Goal: Transaction & Acquisition: Book appointment/travel/reservation

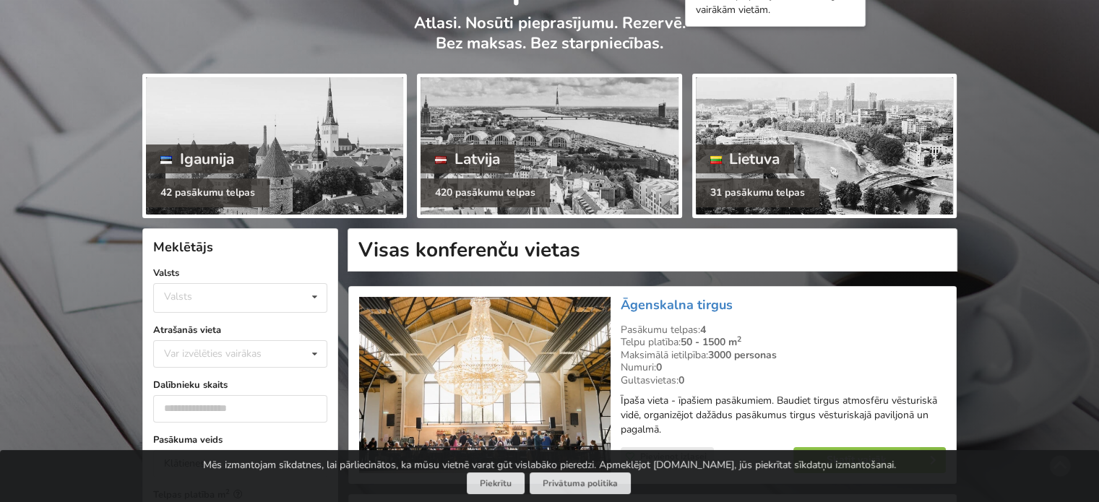
scroll to position [217, 0]
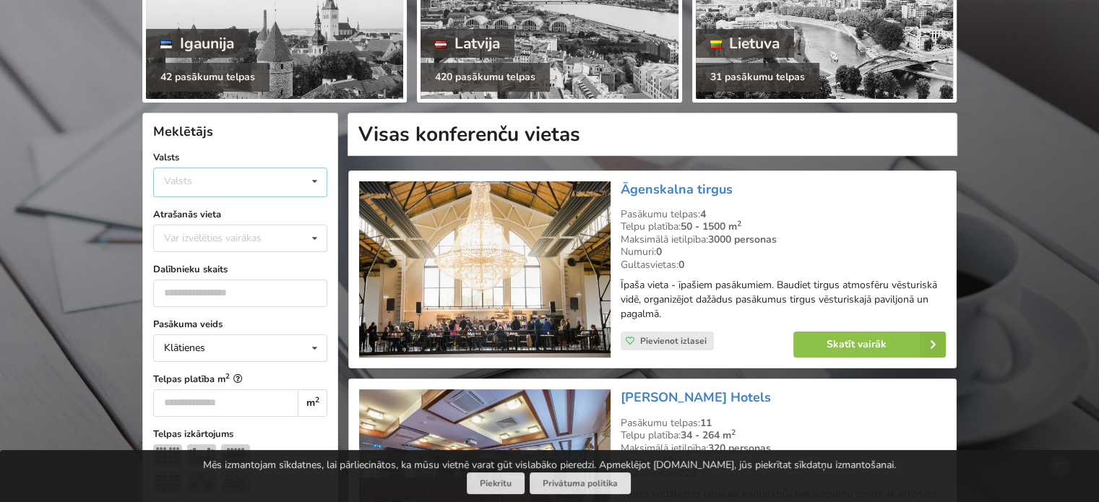
click at [314, 177] on icon at bounding box center [314, 181] width 21 height 27
click at [198, 235] on div "Latvija" at bounding box center [240, 236] width 173 height 27
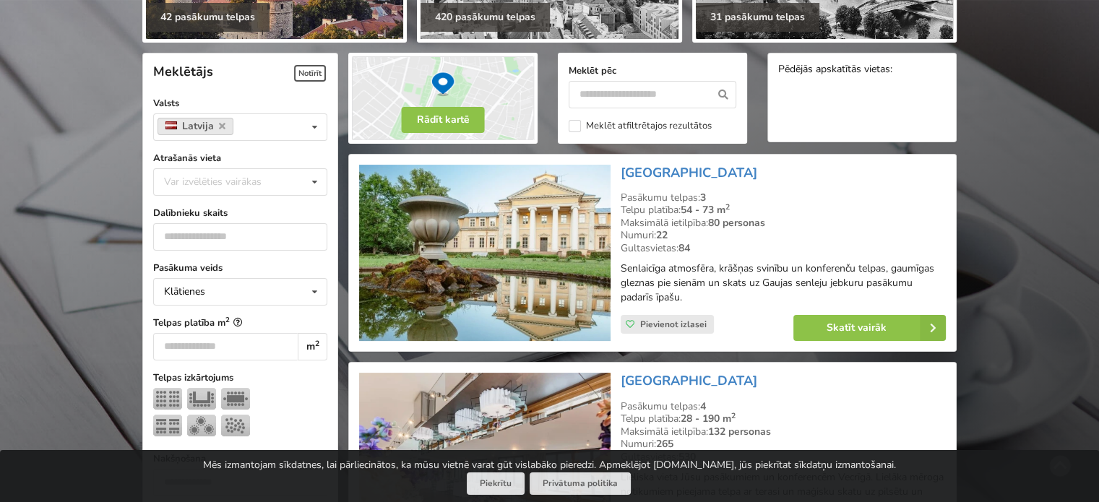
scroll to position [289, 0]
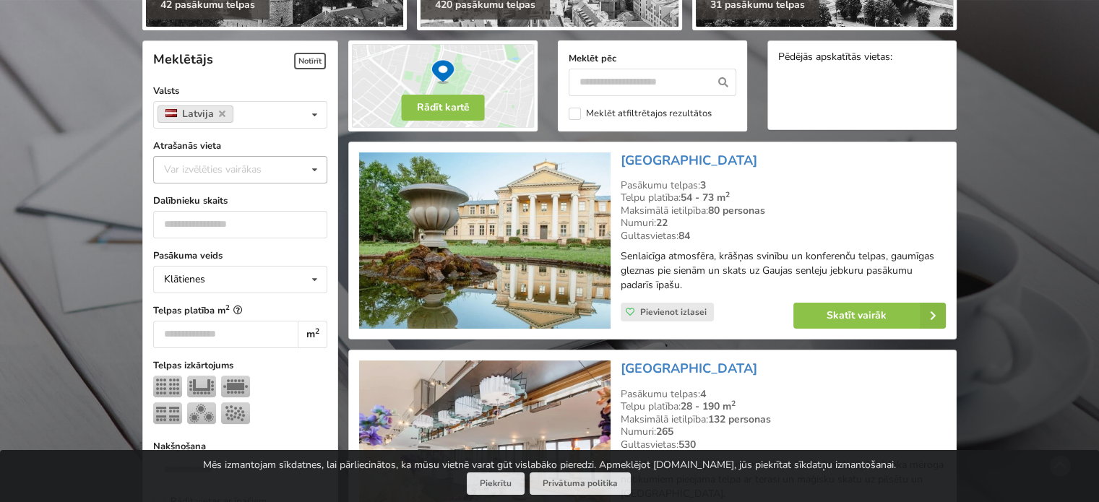
click at [305, 175] on icon at bounding box center [314, 170] width 21 height 27
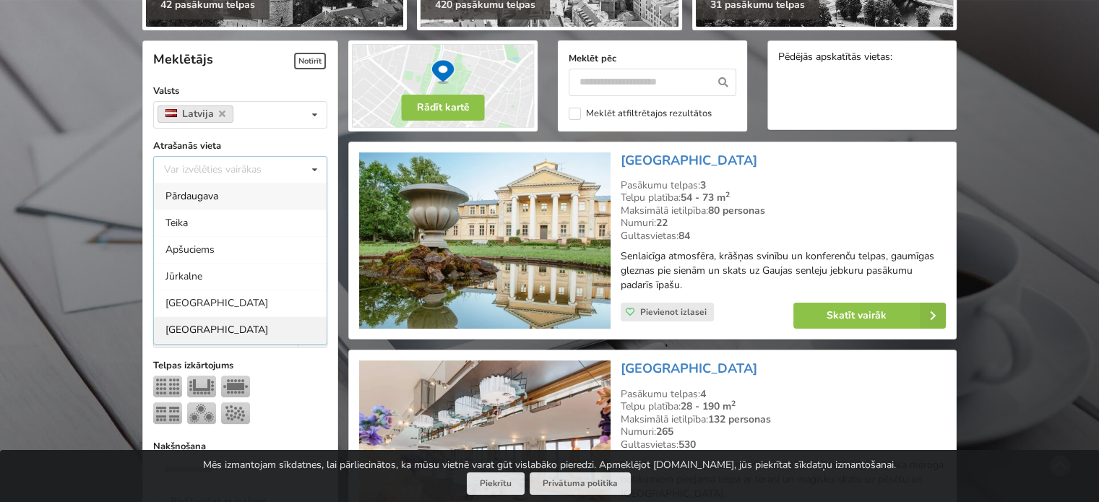
click at [179, 329] on div "[GEOGRAPHIC_DATA]" at bounding box center [240, 329] width 173 height 27
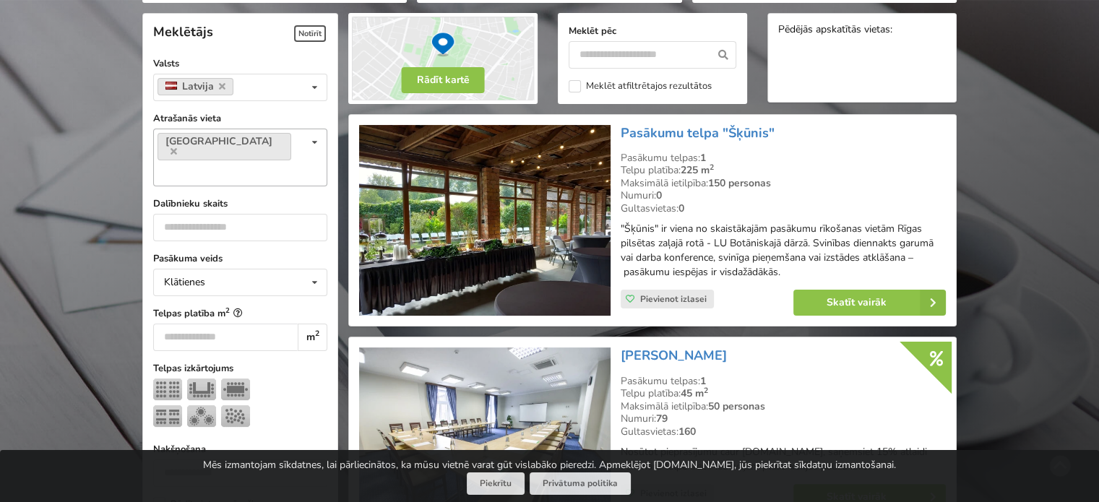
scroll to position [324, 0]
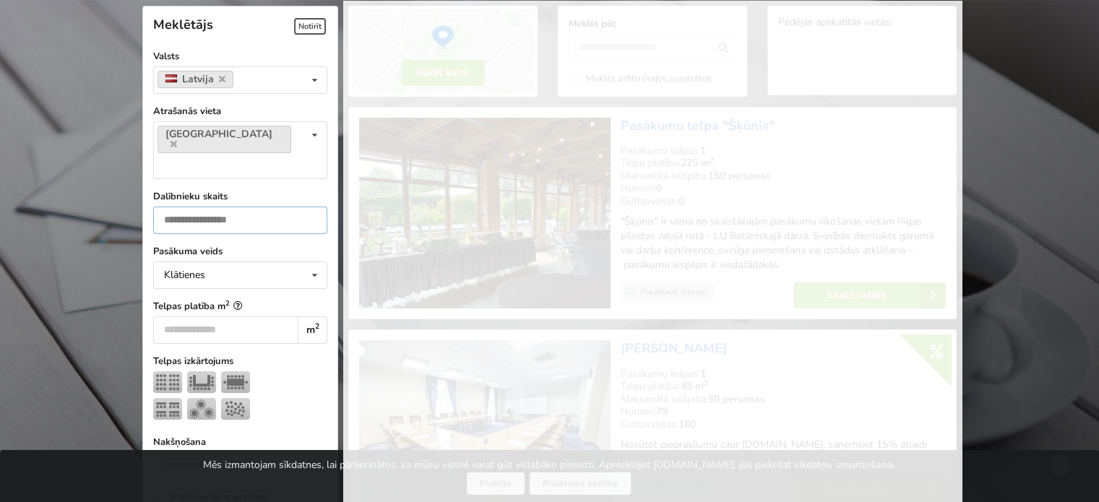
click at [310, 207] on input "*" at bounding box center [240, 220] width 174 height 27
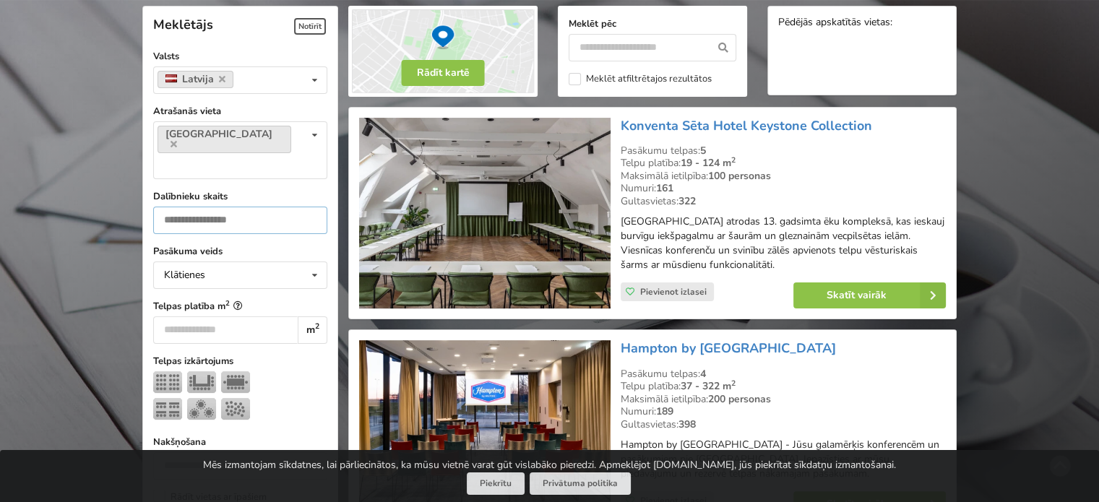
type input "***"
click at [289, 371] on div at bounding box center [240, 397] width 174 height 53
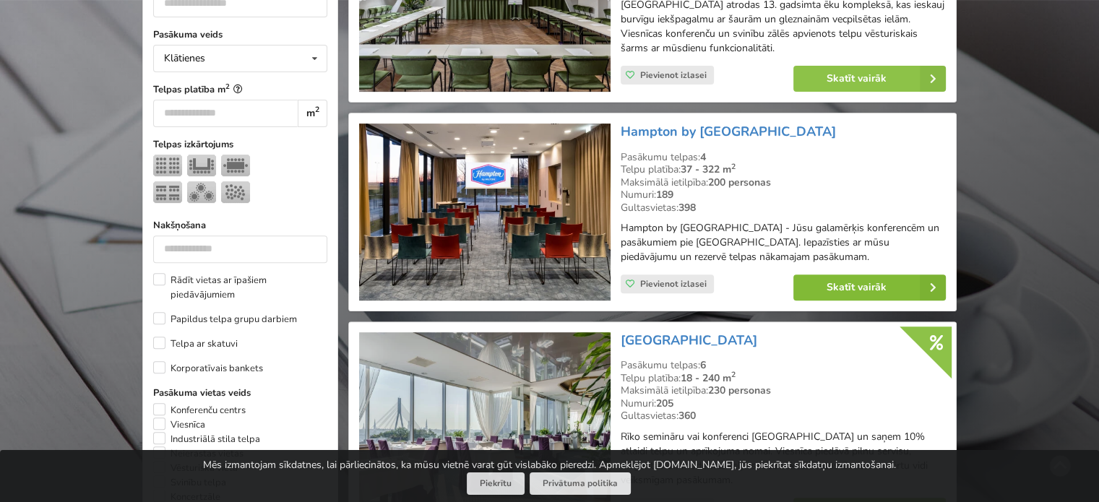
scroll to position [396, 0]
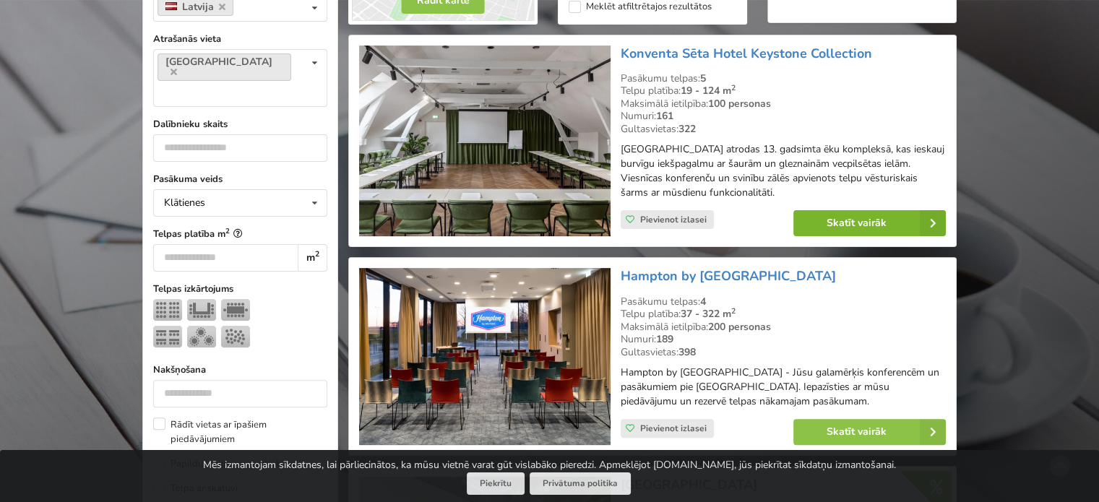
click at [882, 217] on link "Skatīt vairāk" at bounding box center [869, 223] width 152 height 26
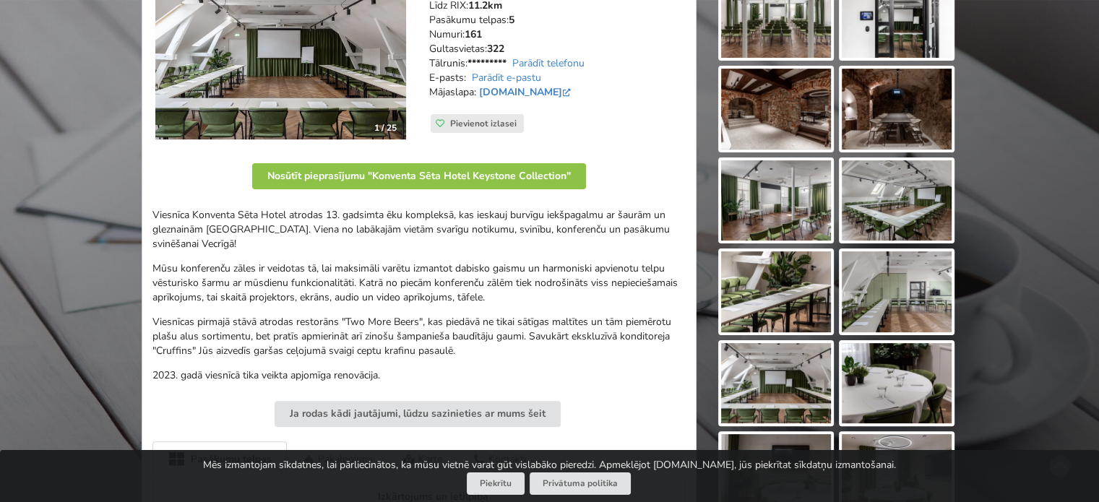
scroll to position [217, 0]
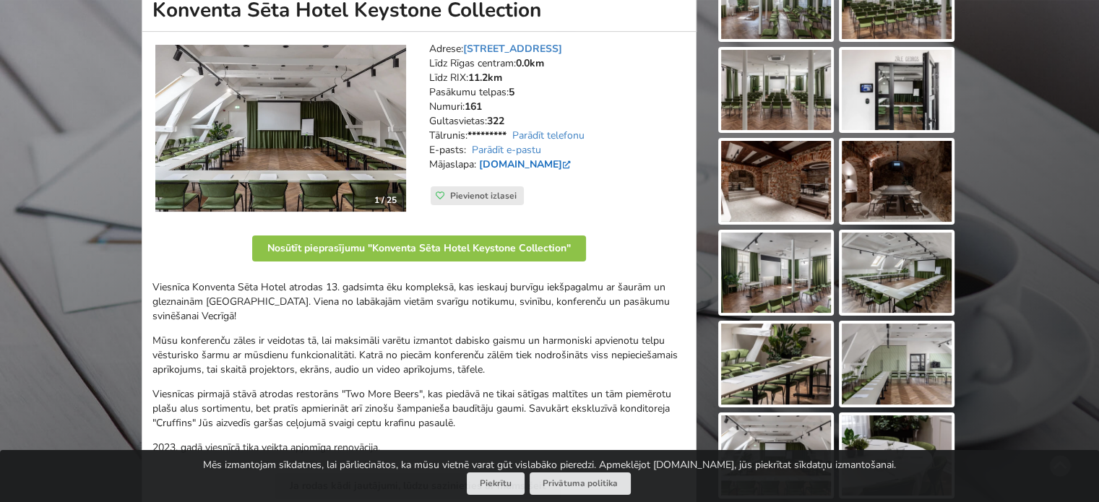
click at [545, 166] on link "konventaseta.keystonecollection.com" at bounding box center [526, 165] width 95 height 14
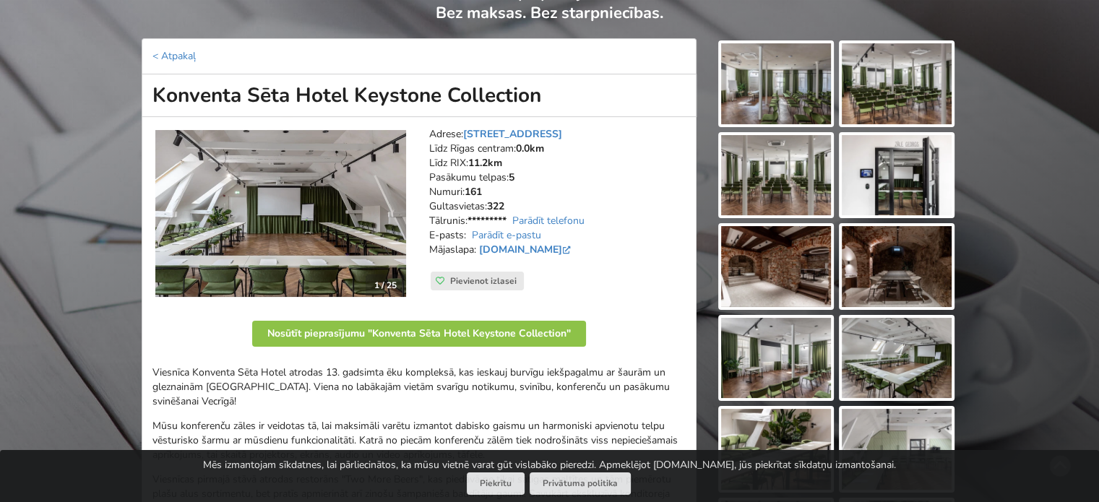
scroll to position [0, 0]
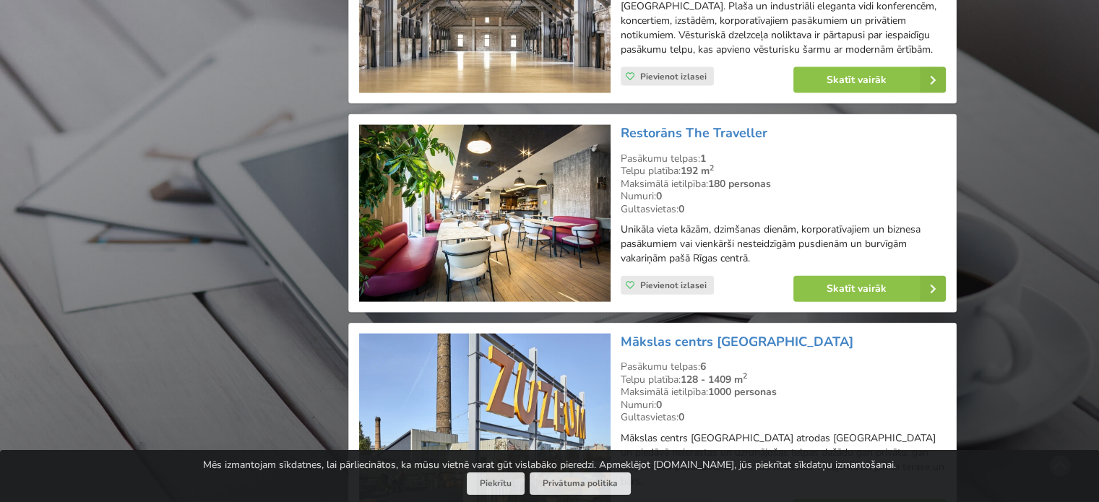
scroll to position [3358, 0]
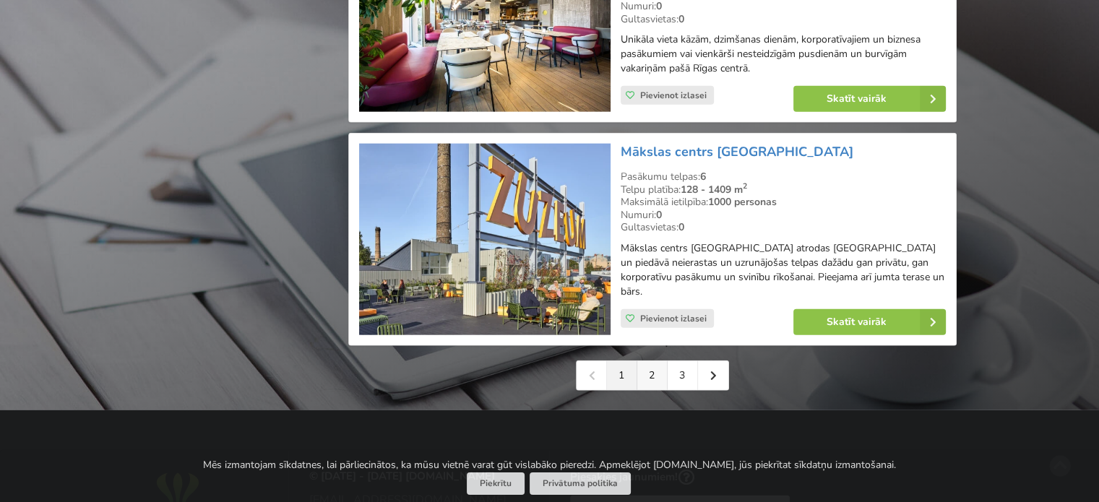
click at [659, 361] on link "2" at bounding box center [652, 375] width 30 height 29
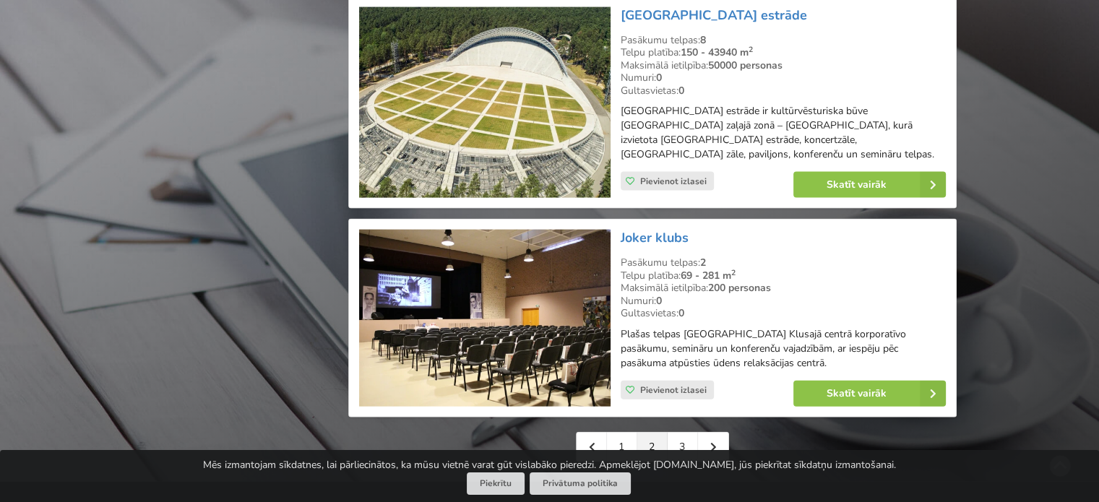
scroll to position [3179, 0]
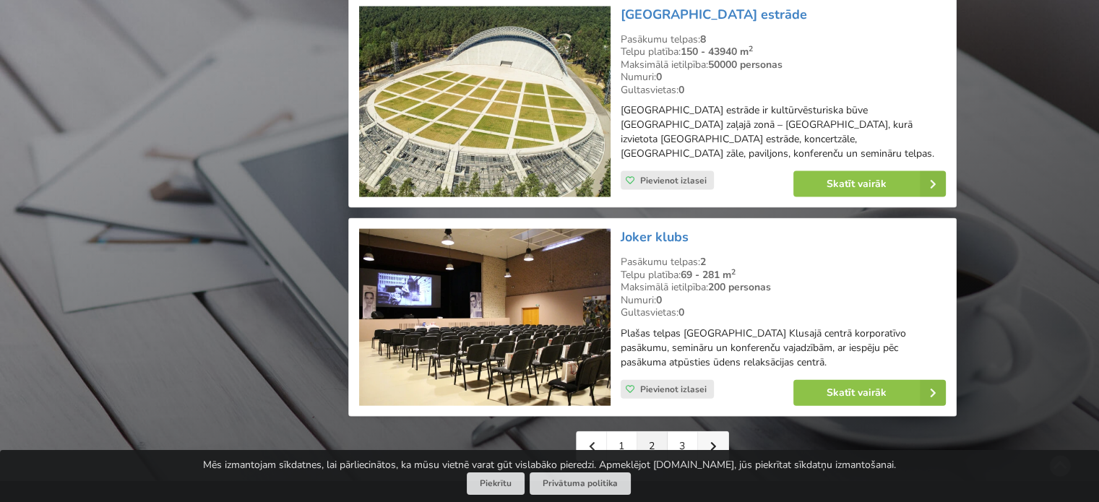
click at [710, 441] on icon at bounding box center [713, 446] width 7 height 10
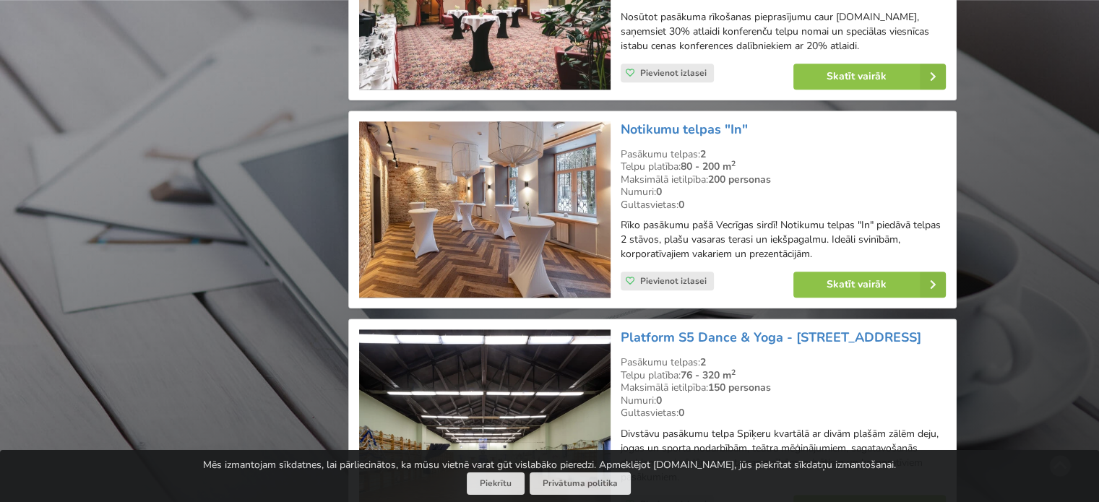
scroll to position [1590, 0]
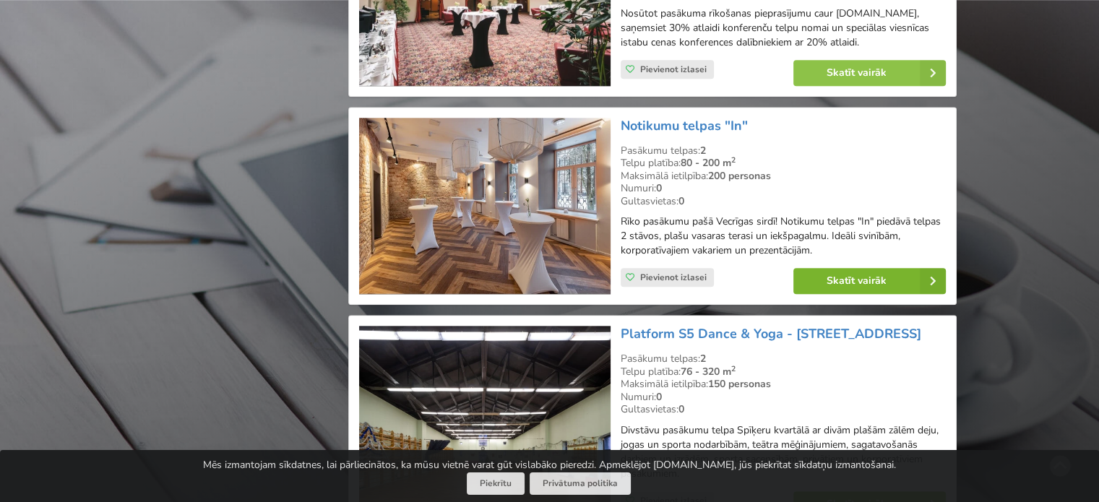
click at [866, 293] on link "Skatīt vairāk" at bounding box center [869, 281] width 152 height 26
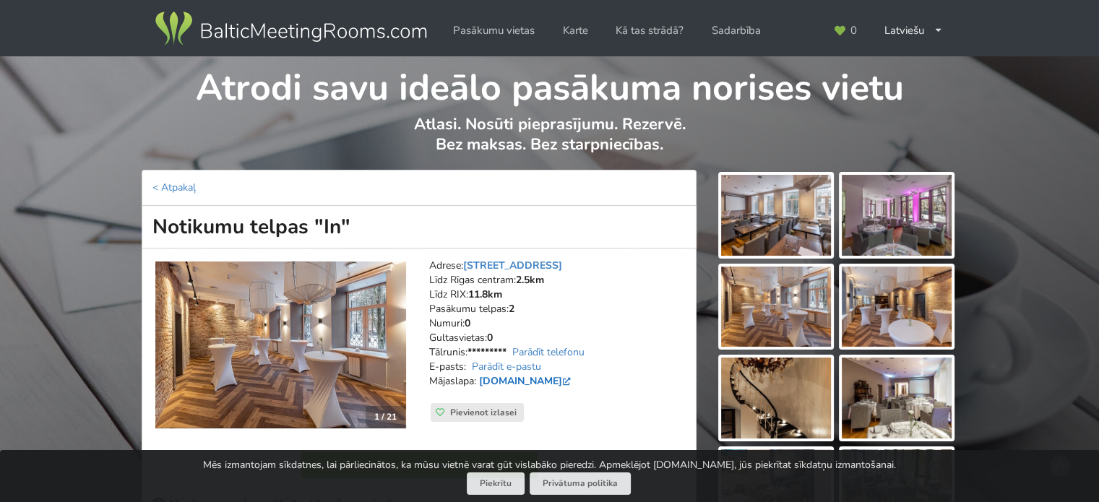
click at [551, 380] on link "[DOMAIN_NAME]" at bounding box center [526, 381] width 95 height 14
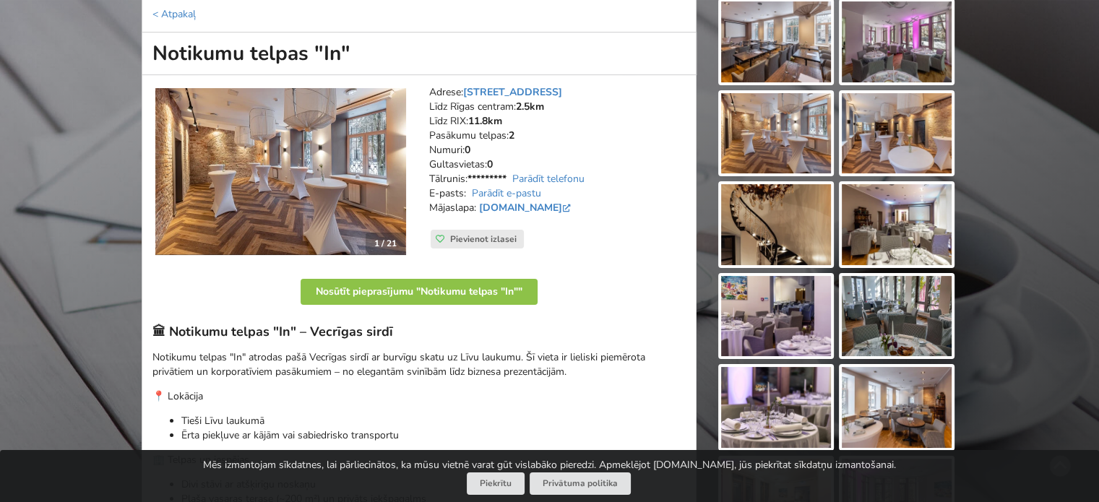
scroll to position [361, 0]
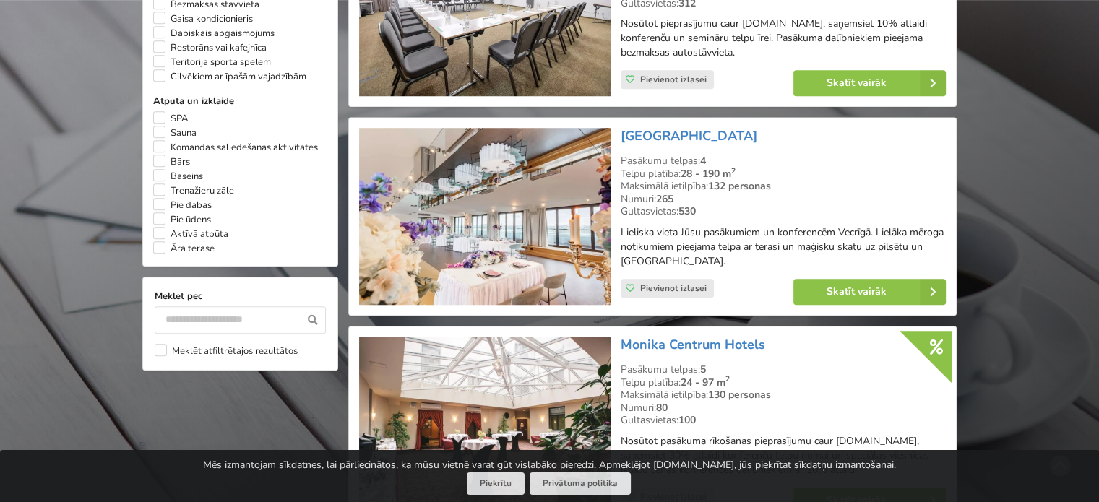
scroll to position [1156, 0]
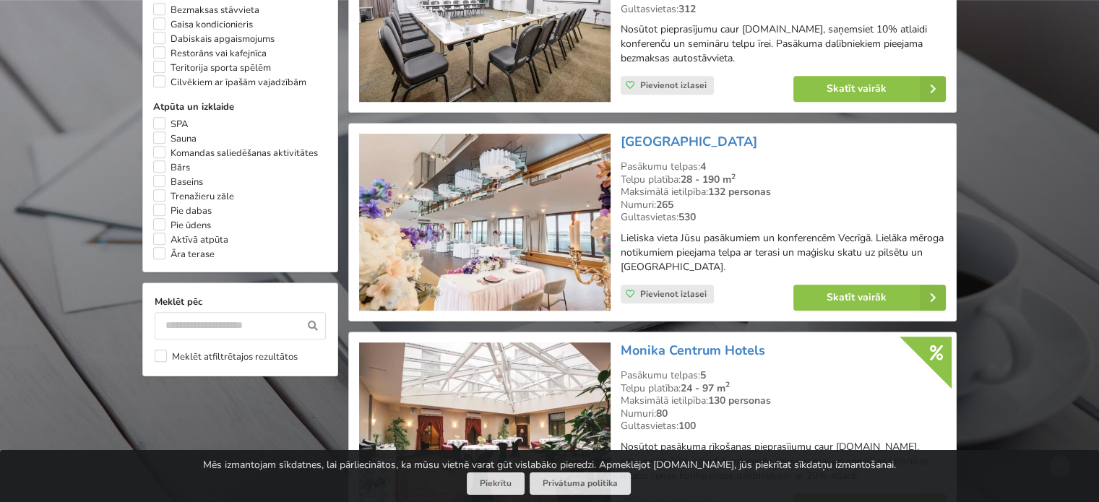
click at [558, 202] on img at bounding box center [484, 222] width 251 height 177
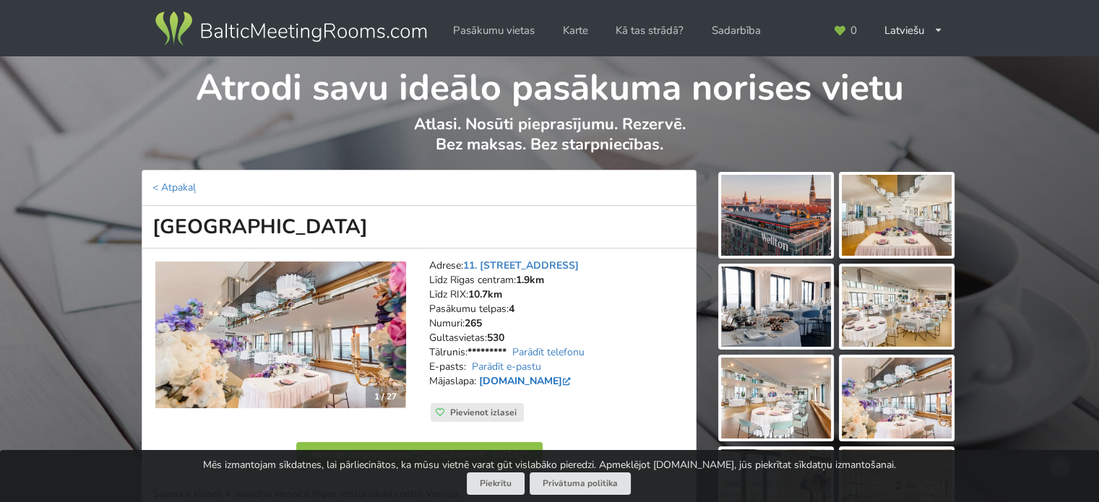
click at [525, 378] on link "www.wellton.com" at bounding box center [526, 381] width 95 height 14
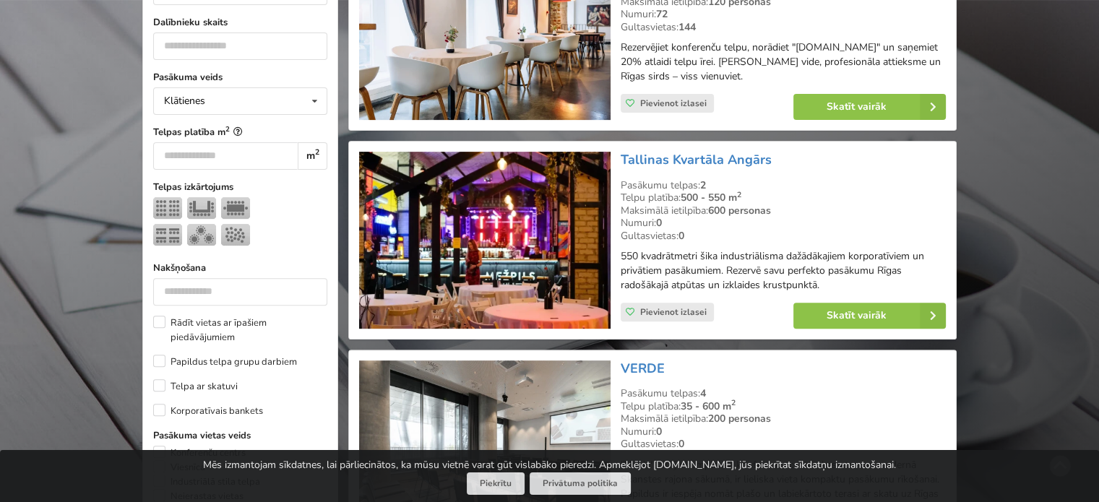
scroll to position [361, 0]
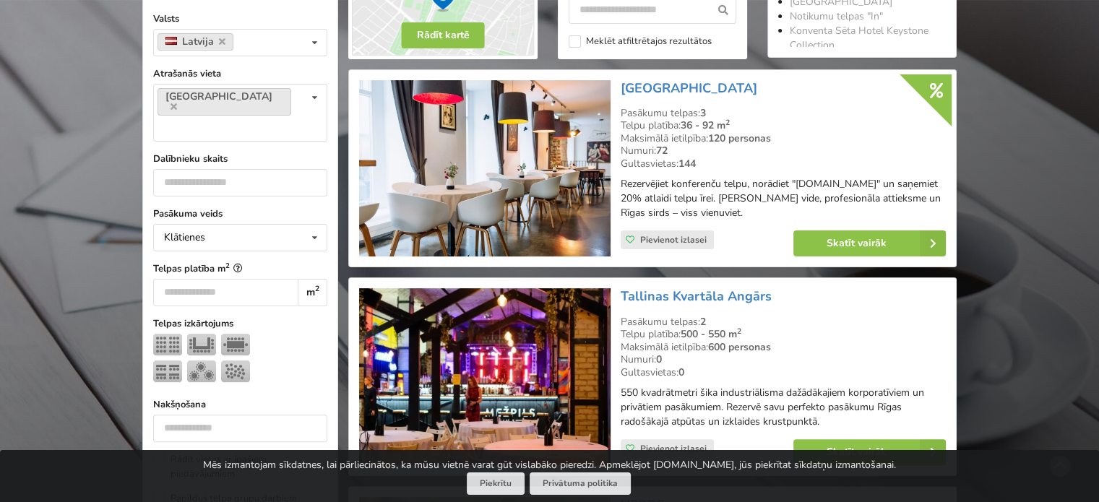
click at [540, 161] on img at bounding box center [484, 168] width 251 height 177
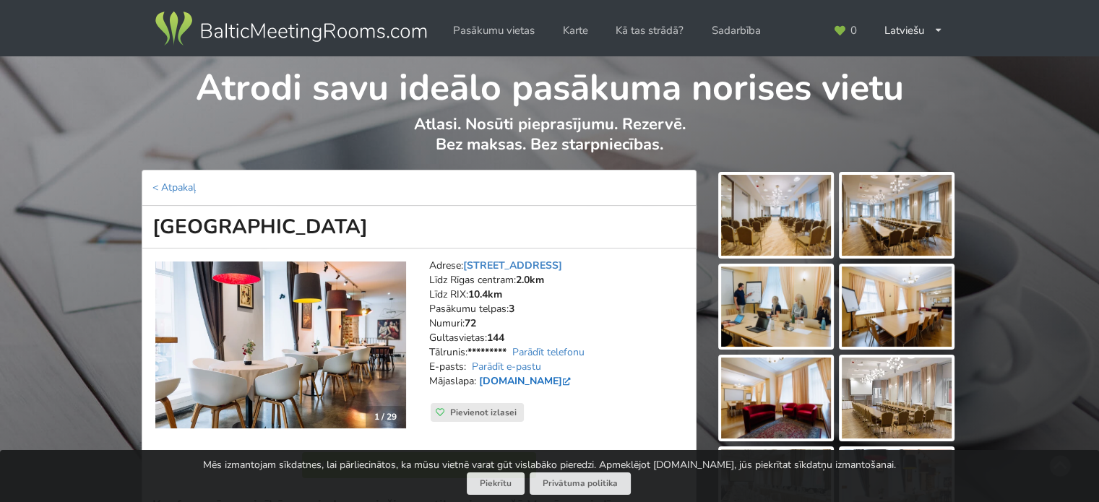
click at [551, 382] on link "www.hestiahotels.com" at bounding box center [526, 381] width 95 height 14
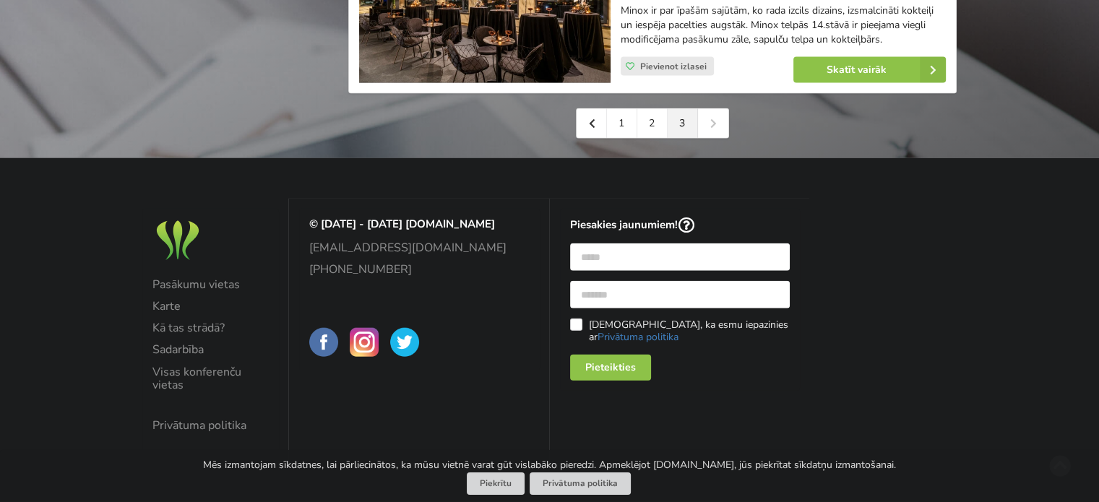
scroll to position [3250, 0]
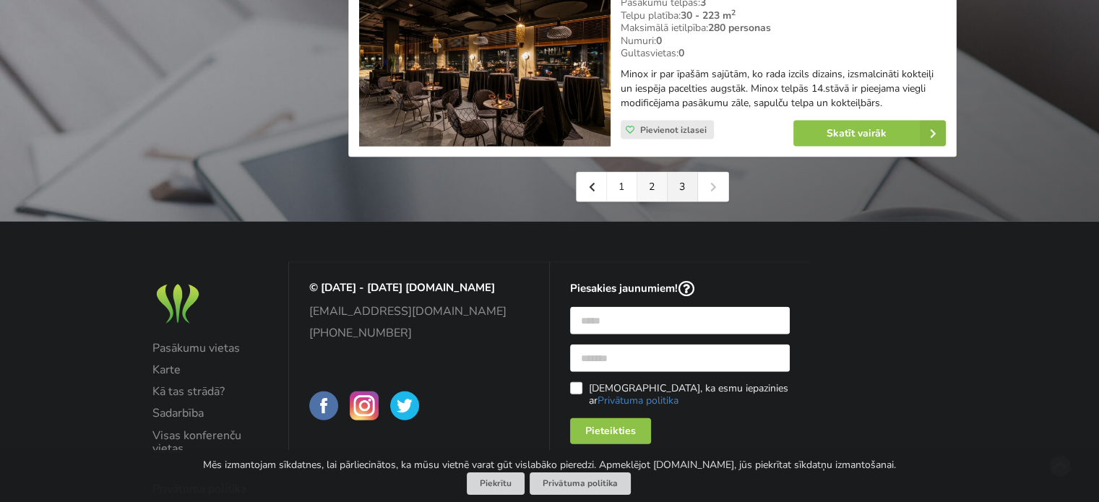
click at [642, 197] on link "2" at bounding box center [652, 187] width 30 height 29
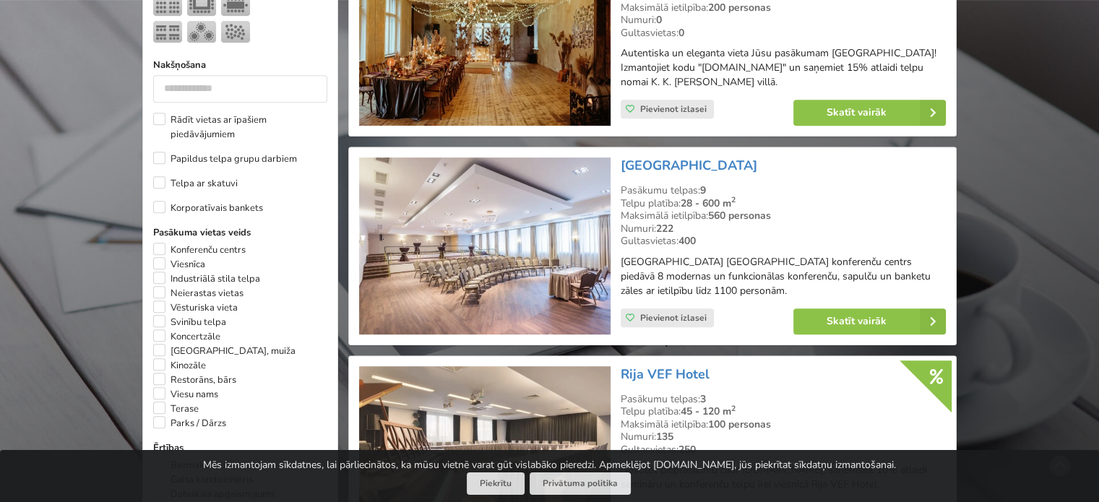
scroll to position [867, 0]
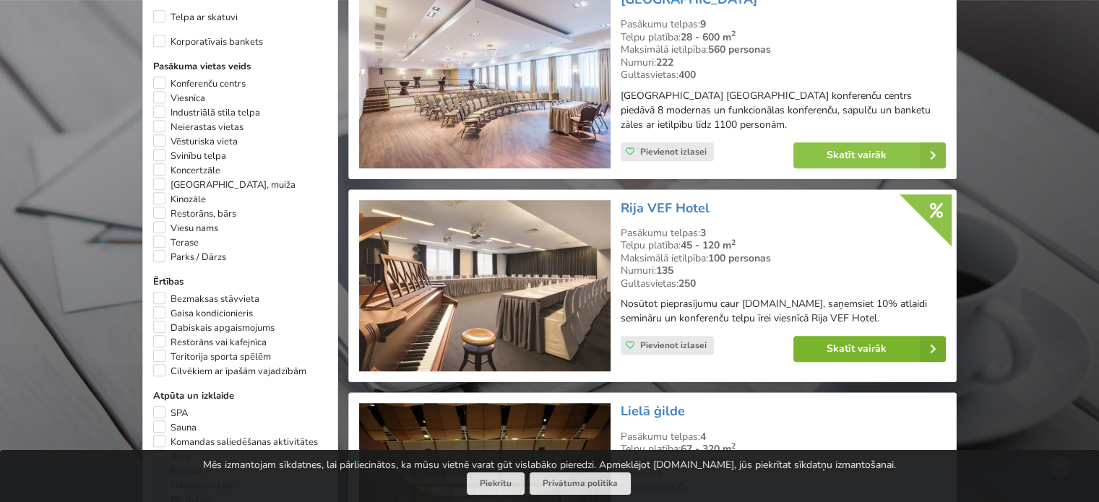
click at [857, 348] on link "Skatīt vairāk" at bounding box center [869, 349] width 152 height 26
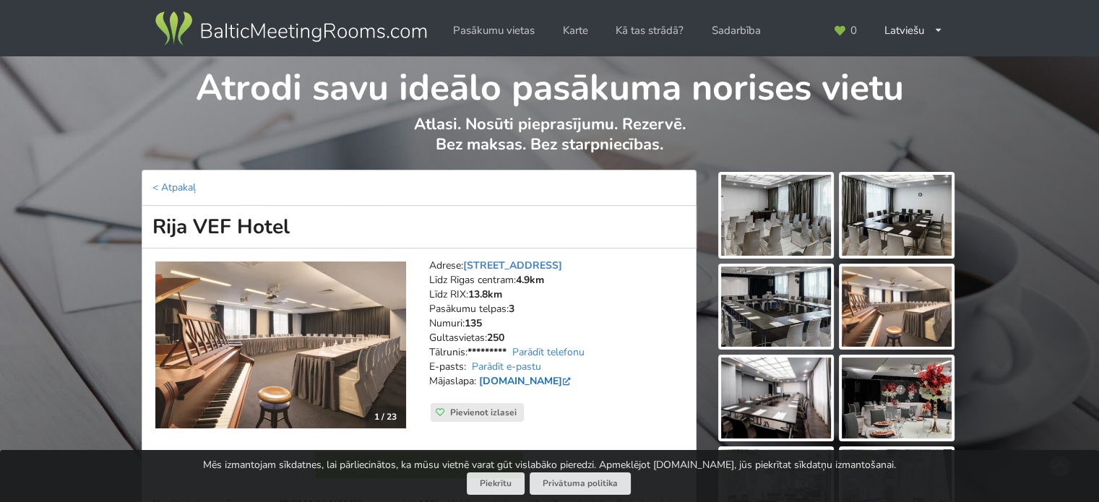
click at [545, 381] on link "www.rijahotels.com" at bounding box center [526, 381] width 95 height 14
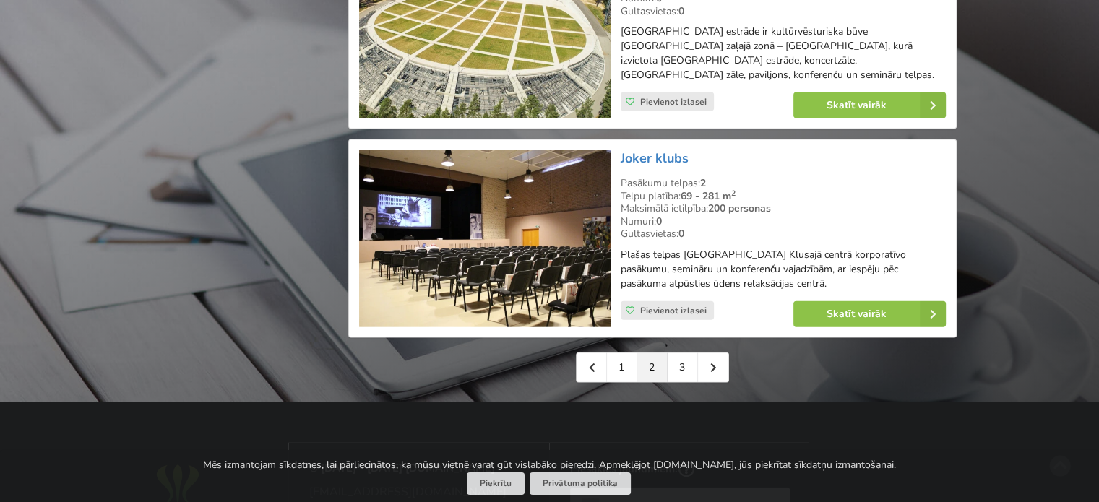
scroll to position [3324, 0]
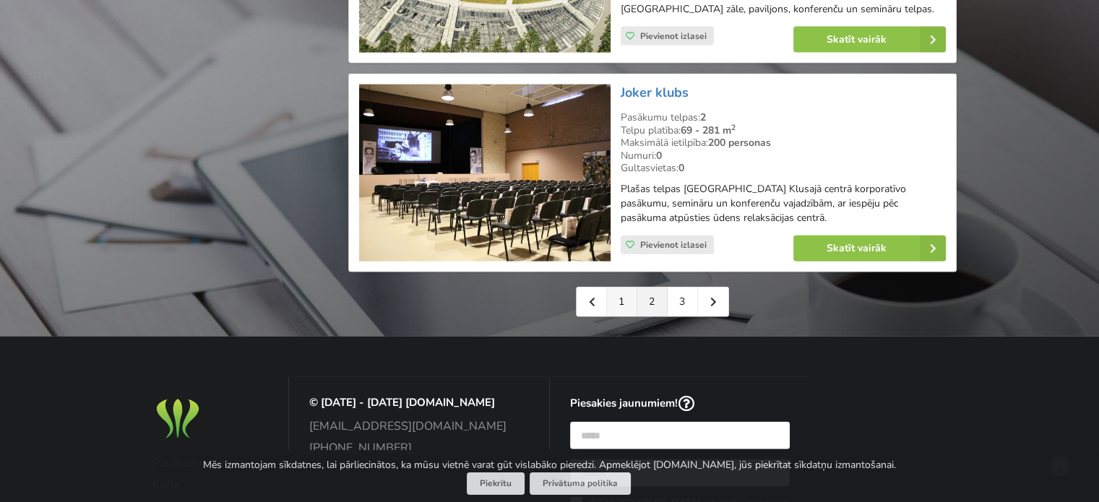
click at [626, 288] on link "1" at bounding box center [622, 302] width 30 height 29
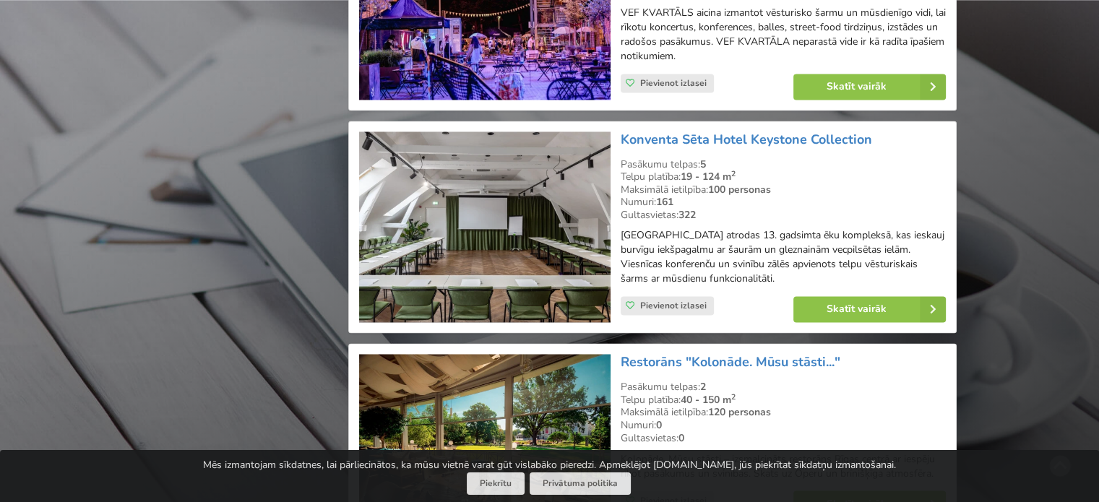
scroll to position [2240, 0]
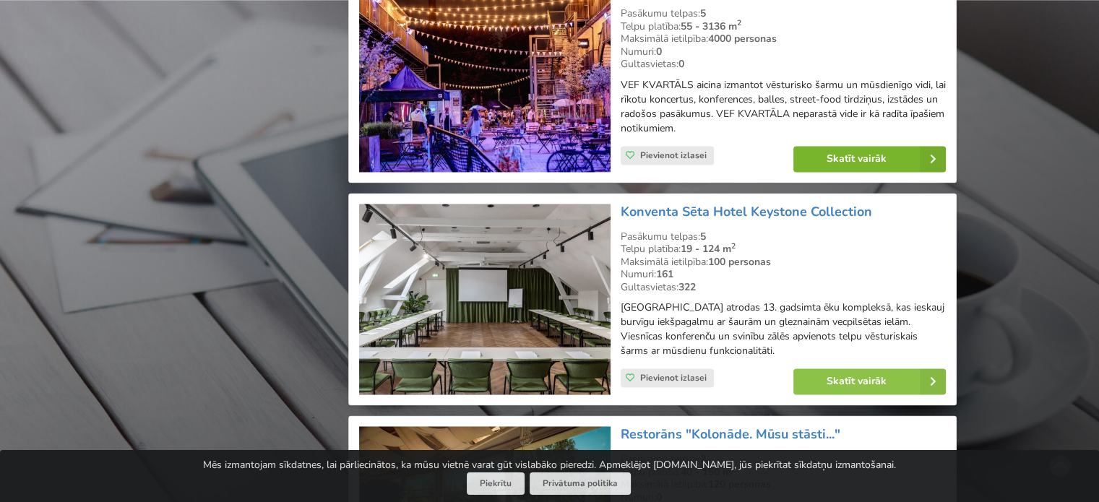
click at [858, 161] on link "Skatīt vairāk" at bounding box center [869, 159] width 152 height 26
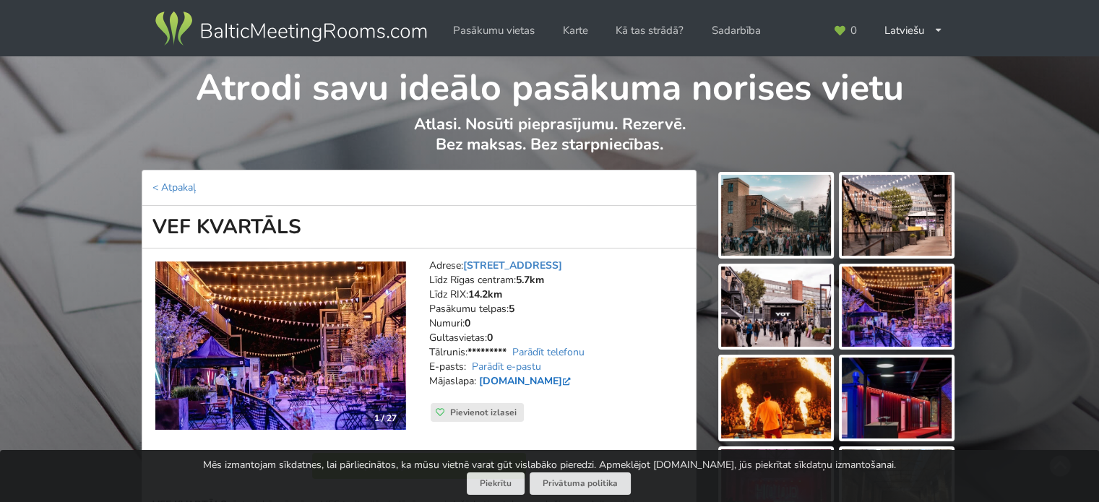
click at [503, 379] on link "[DOMAIN_NAME]" at bounding box center [526, 381] width 95 height 14
